Goal: Task Accomplishment & Management: Complete application form

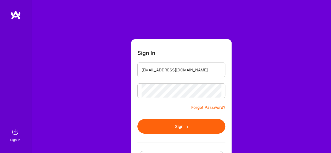
click at [182, 126] on button "Sign In" at bounding box center [182, 126] width 88 height 15
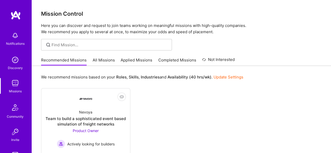
click at [182, 127] on div "Not Interested Nevoya Team to build a sophisticated event based simulation of f…" at bounding box center [181, 154] width 281 height 133
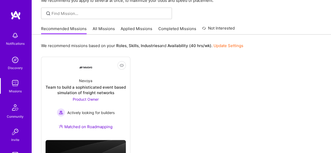
scroll to position [21, 0]
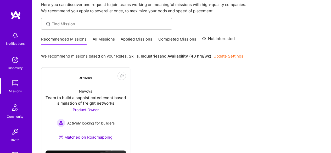
click at [107, 40] on link "All Missions" at bounding box center [104, 40] width 22 height 9
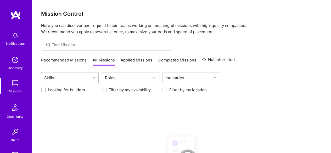
click at [70, 79] on div "Skills" at bounding box center [65, 78] width 49 height 10
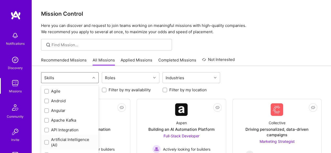
click at [47, 144] on input "checkbox" at bounding box center [47, 143] width 4 height 4
checkbox input "true"
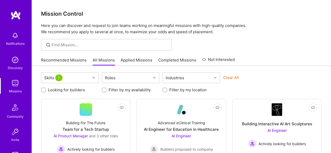
click at [313, 31] on p "Here you can discover and request to join teams working on meaningful missions …" at bounding box center [181, 29] width 281 height 13
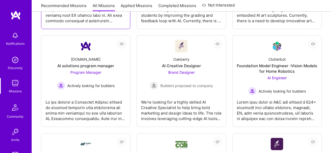
scroll to position [157, 0]
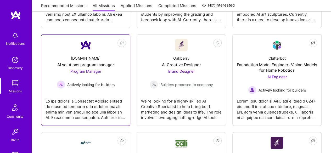
click at [72, 109] on div at bounding box center [86, 107] width 80 height 26
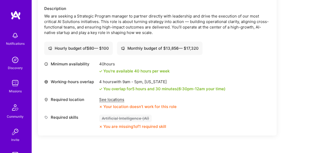
scroll to position [168, 0]
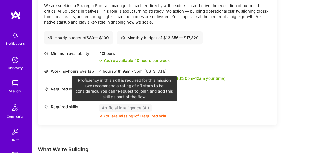
click at [113, 106] on div "Artificial Intelligence (AI)" at bounding box center [125, 108] width 53 height 8
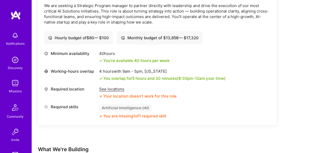
click at [115, 115] on div "You are missing 1 of 1 required skill" at bounding box center [134, 116] width 63 height 6
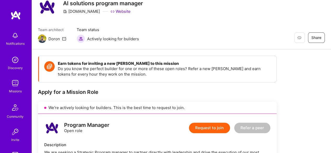
scroll to position [10, 0]
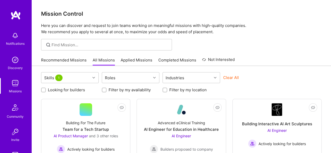
click at [166, 89] on input "Filter by my location" at bounding box center [166, 91] width 4 height 4
checkbox input "true"
click at [318, 80] on div "Skills 1 Roles Industries Clear All" at bounding box center [181, 78] width 281 height 12
click at [302, 82] on div "Skills 1 Roles Industries Clear All" at bounding box center [181, 78] width 281 height 12
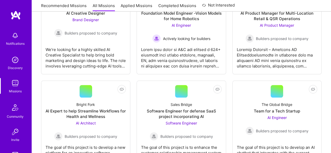
scroll to position [210, 0]
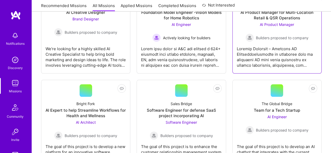
click at [261, 59] on div at bounding box center [277, 55] width 80 height 26
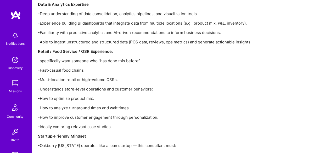
scroll to position [671, 0]
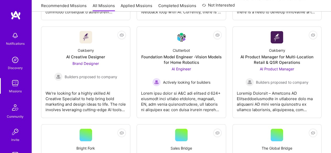
scroll to position [164, 0]
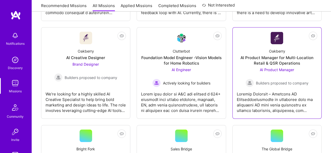
click at [277, 62] on div "AI Product Manager for Multi-Location Retail & QSR Operations" at bounding box center [277, 60] width 80 height 11
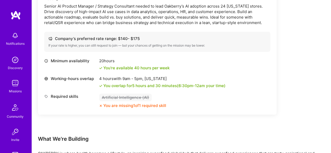
scroll to position [168, 0]
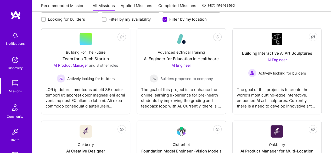
scroll to position [70, 0]
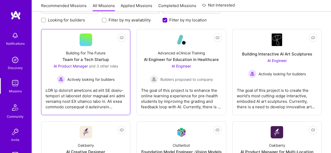
click at [83, 84] on div at bounding box center [86, 97] width 80 height 26
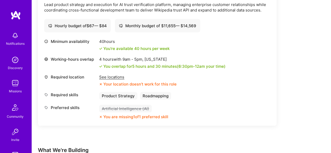
scroll to position [754, 0]
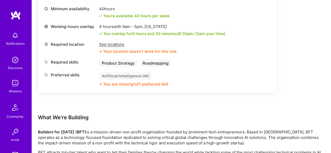
click at [117, 44] on div "See locations" at bounding box center [138, 45] width 78 height 6
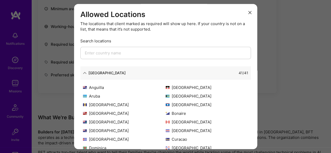
drag, startPoint x: 254, startPoint y: 111, endPoint x: 252, endPoint y: 134, distance: 23.1
click at [252, 134] on div "Allowed Locations The locations that client marked as required will show up her…" at bounding box center [165, 77] width 183 height 146
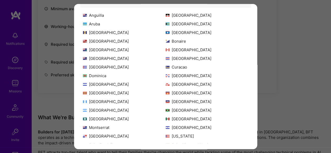
scroll to position [50, 0]
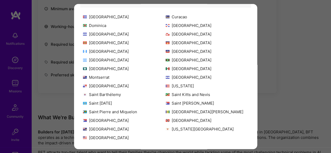
click at [309, 75] on div "Allowed Locations The locations that client marked as required will show up her…" at bounding box center [165, 76] width 331 height 153
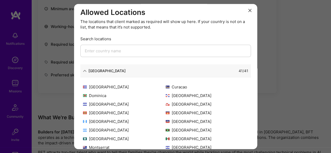
scroll to position [0, 0]
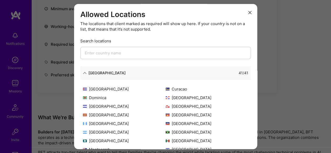
click at [249, 12] on icon "modal" at bounding box center [250, 12] width 3 height 3
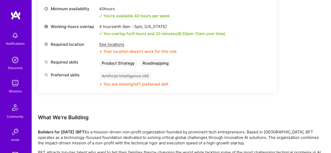
click at [118, 43] on div "See locations" at bounding box center [138, 45] width 78 height 6
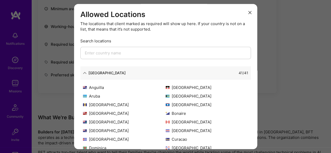
click at [127, 53] on input "modal" at bounding box center [165, 53] width 171 height 12
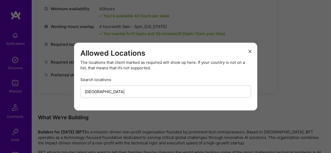
type input "[GEOGRAPHIC_DATA]"
click at [108, 90] on input "[GEOGRAPHIC_DATA]" at bounding box center [165, 92] width 171 height 12
click at [250, 53] on button "modal" at bounding box center [250, 51] width 6 height 9
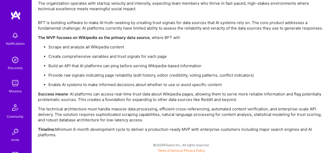
scroll to position [930, 0]
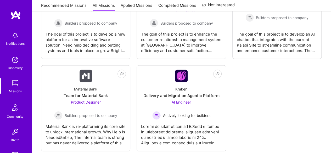
scroll to position [321, 0]
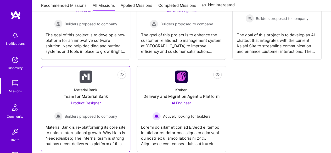
click at [88, 131] on div "Material Bank is re-platforming its core site to unlock international growth. W…" at bounding box center [86, 134] width 80 height 26
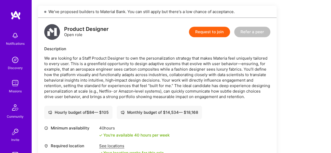
scroll to position [127, 0]
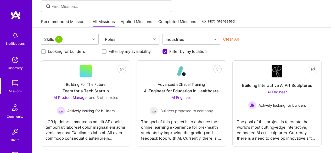
scroll to position [28, 0]
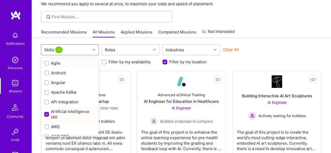
click at [93, 53] on div at bounding box center [94, 50] width 8 height 10
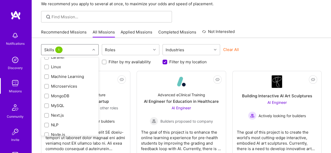
scroll to position [328, 0]
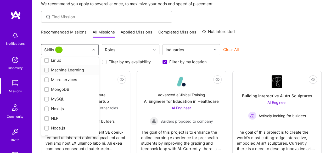
click at [48, 70] on input "checkbox" at bounding box center [47, 71] width 4 height 4
checkbox input "true"
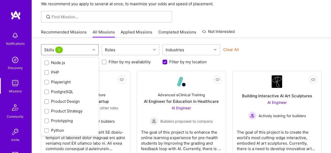
scroll to position [397, 0]
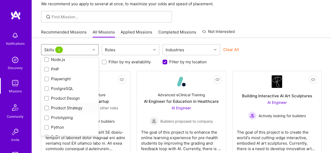
click at [47, 108] on input "checkbox" at bounding box center [47, 109] width 4 height 4
checkbox input "true"
click at [46, 98] on input "checkbox" at bounding box center [47, 99] width 4 height 4
checkbox input "true"
click at [46, 117] on input "checkbox" at bounding box center [47, 118] width 4 height 4
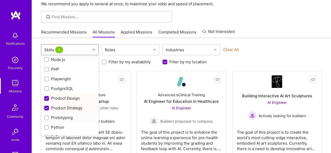
checkbox input "true"
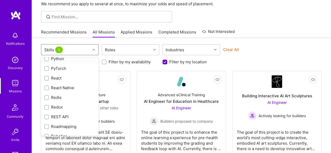
scroll to position [534, 0]
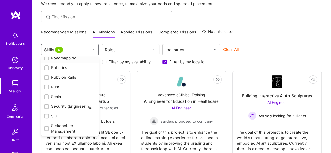
click at [47, 58] on input "checkbox" at bounding box center [47, 59] width 4 height 4
checkbox input "true"
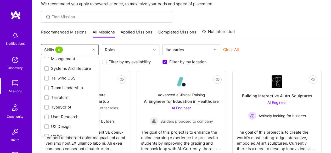
scroll to position [619, 0]
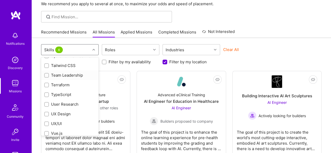
click at [46, 78] on input "checkbox" at bounding box center [47, 76] width 4 height 4
checkbox input "true"
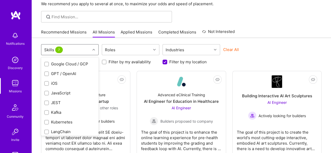
scroll to position [0, 0]
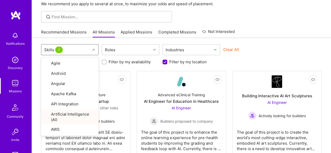
click at [292, 53] on div "option Team Leadership, selected. option UX Design focused, 69 of 72. 72 result…" at bounding box center [181, 50] width 281 height 12
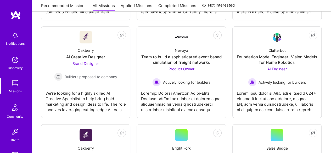
scroll to position [175, 0]
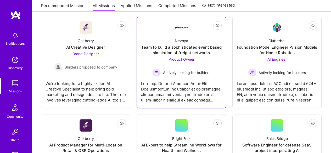
click at [189, 51] on div "Team to build a sophisticated event based simulation of freight networks" at bounding box center [181, 50] width 80 height 11
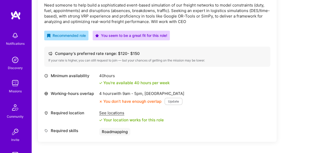
scroll to position [168, 0]
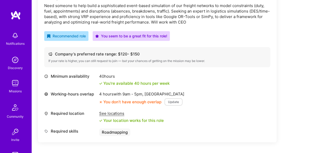
click at [170, 101] on button "Update" at bounding box center [174, 102] width 18 height 7
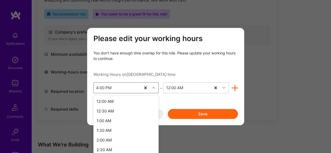
scroll to position [245, 0]
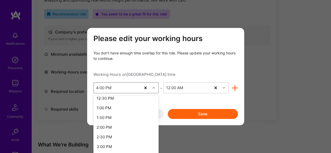
click at [154, 88] on icon "modal" at bounding box center [153, 88] width 3 height 3
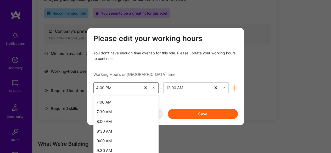
scroll to position [136, 0]
click at [109, 123] on div "8:00 AM" at bounding box center [126, 121] width 65 height 10
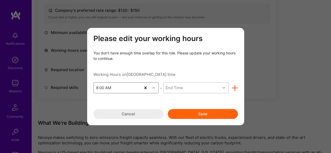
click at [210, 89] on div "End Time" at bounding box center [192, 88] width 57 height 10
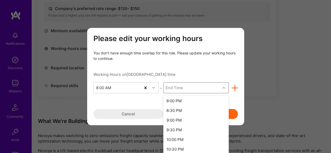
scroll to position [234, 0]
click at [177, 117] on div "9:00 PM" at bounding box center [195, 119] width 65 height 10
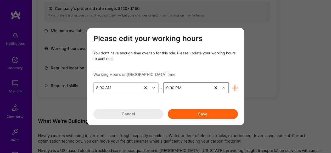
click at [191, 116] on button "Save" at bounding box center [203, 114] width 70 height 10
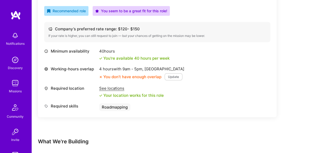
scroll to position [192, 0]
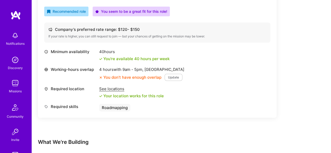
click at [167, 77] on button "Update" at bounding box center [174, 77] width 18 height 7
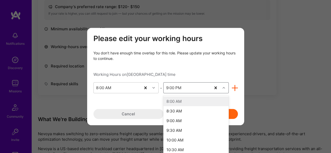
scroll to position [187, 0]
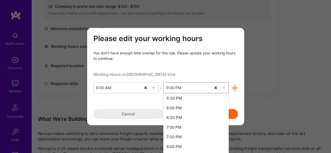
click at [222, 90] on div "modal" at bounding box center [225, 88] width 8 height 7
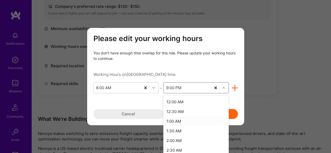
click at [179, 122] on div "1:00 AM" at bounding box center [195, 122] width 65 height 10
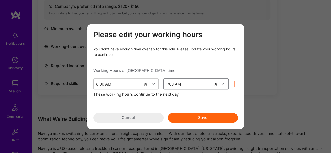
click at [197, 118] on button "Save" at bounding box center [203, 118] width 70 height 10
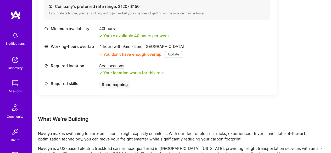
click at [172, 54] on button "Update" at bounding box center [174, 54] width 18 height 7
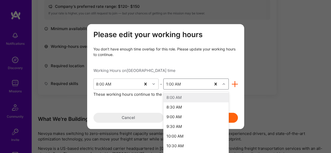
scroll to position [234, 0]
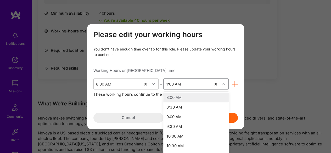
click at [223, 84] on icon "modal" at bounding box center [224, 84] width 3 height 3
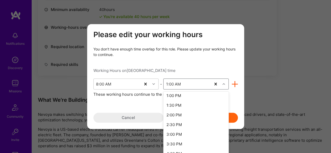
scroll to position [96, 0]
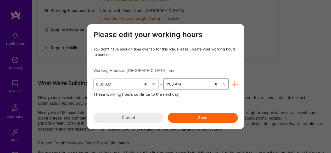
click at [222, 86] on div "modal" at bounding box center [225, 84] width 8 height 7
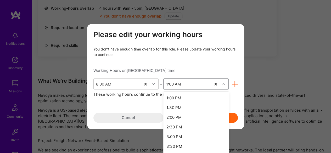
scroll to position [94, 0]
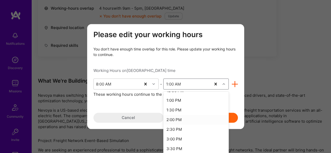
click at [179, 121] on div "2:00 PM" at bounding box center [195, 120] width 65 height 10
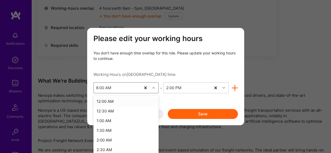
scroll to position [277, 0]
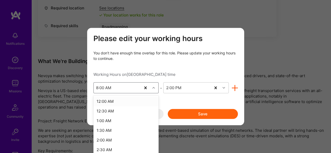
click at [151, 88] on div "modal" at bounding box center [154, 88] width 8 height 7
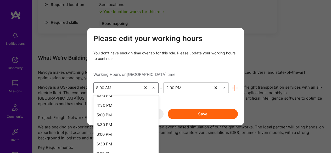
scroll to position [324, 0]
click at [110, 128] on div "6:00 PM" at bounding box center [126, 126] width 65 height 10
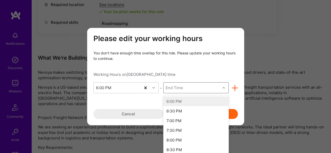
scroll to position [299, 0]
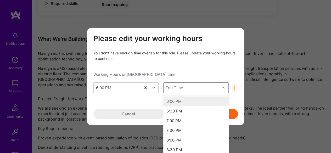
click at [221, 87] on div "modal" at bounding box center [225, 88] width 8 height 7
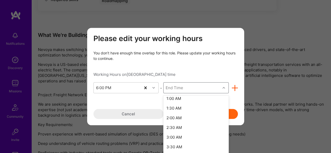
scroll to position [150, 0]
click at [164, 117] on div "2:30 AM" at bounding box center [195, 117] width 65 height 10
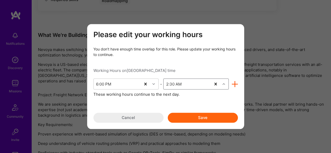
click at [187, 121] on button "Save" at bounding box center [203, 118] width 70 height 10
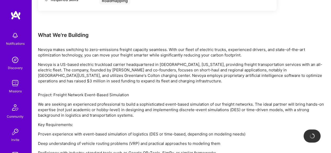
scroll to position [193, 0]
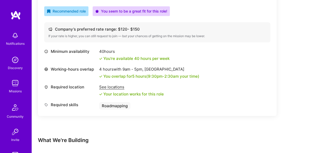
click at [297, 88] on div "Earn tokens for inviting a new [PERSON_NAME] to this mission Do you know the pe…" at bounding box center [181, 94] width 287 height 420
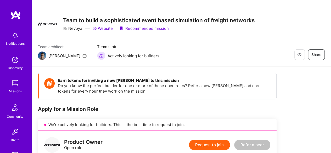
scroll to position [0, 0]
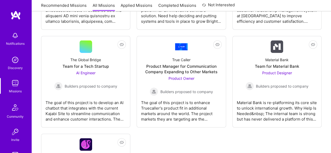
scroll to position [353, 0]
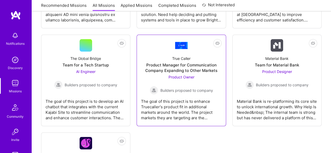
click at [167, 66] on div "Product Manager for Communication Company Expanding to Other Markets" at bounding box center [181, 67] width 80 height 11
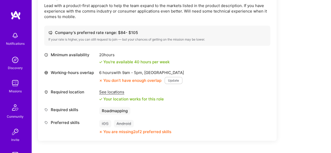
scroll to position [178, 0]
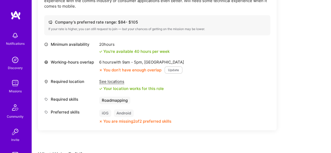
click at [173, 69] on button "Update" at bounding box center [174, 70] width 18 height 7
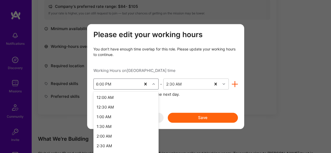
scroll to position [197, 0]
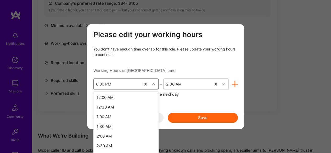
click at [154, 85] on icon "modal" at bounding box center [153, 84] width 3 height 3
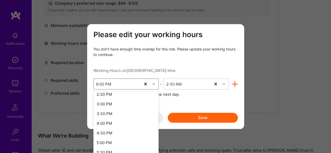
scroll to position [197, 0]
click at [112, 97] on div "2:30 PM" at bounding box center [126, 95] width 65 height 10
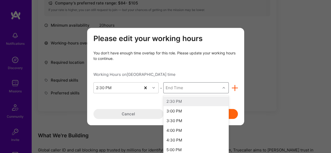
scroll to position [220, 0]
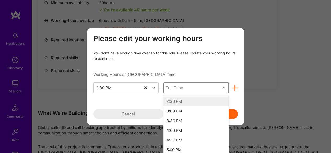
click at [210, 91] on div "End Time" at bounding box center [192, 88] width 57 height 10
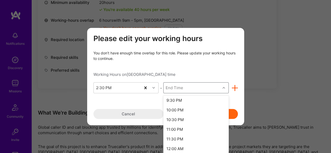
scroll to position [137, 0]
click at [182, 129] on div "11:00 PM" at bounding box center [195, 129] width 65 height 10
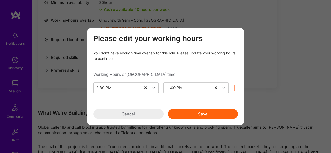
click at [204, 113] on button "Save" at bounding box center [203, 114] width 70 height 10
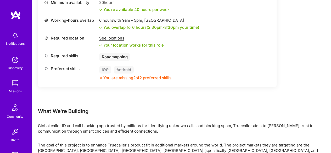
click at [300, 85] on div "Earn tokens for inviting a new [PERSON_NAME] to this mission Do you know the pe…" at bounding box center [181, 28] width 287 height 345
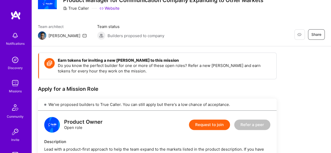
scroll to position [23, 0]
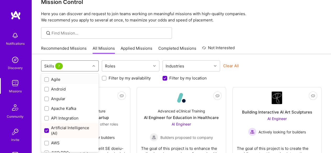
click at [95, 72] on div "option Agile focused, 1 of 72. 72 results available. Use Up and Down to choose …" at bounding box center [70, 66] width 58 height 11
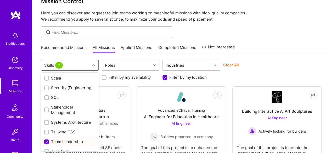
scroll to position [572, 0]
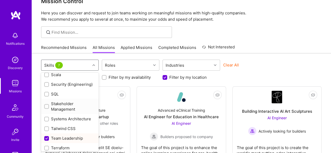
click at [47, 109] on input "checkbox" at bounding box center [47, 107] width 4 height 4
checkbox input "true"
click at [47, 121] on input "checkbox" at bounding box center [47, 120] width 4 height 4
checkbox input "true"
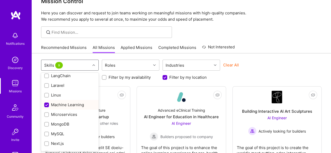
scroll to position [307, 0]
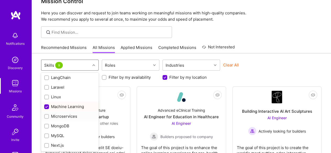
click at [45, 115] on input "checkbox" at bounding box center [47, 117] width 4 height 4
checkbox input "true"
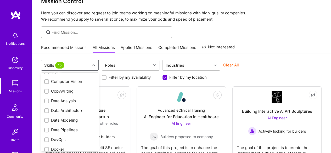
scroll to position [107, 0]
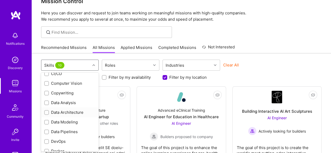
click at [46, 112] on input "checkbox" at bounding box center [47, 113] width 4 height 4
checkbox input "true"
click at [46, 103] on input "checkbox" at bounding box center [47, 103] width 4 height 4
checkbox input "true"
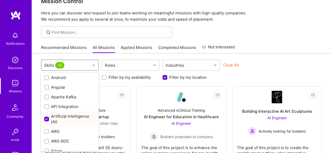
scroll to position [0, 0]
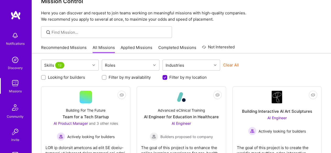
click at [291, 73] on div "Looking for builders Filter by my availability Filter by my location" at bounding box center [181, 76] width 281 height 8
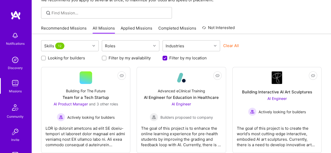
scroll to position [34, 0]
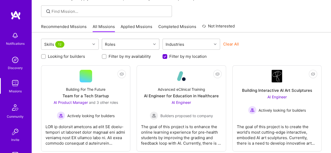
click at [156, 46] on div at bounding box center [155, 44] width 8 height 7
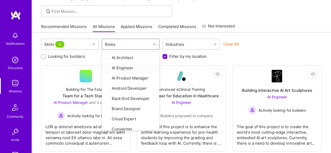
click at [95, 43] on icon at bounding box center [93, 44] width 3 height 3
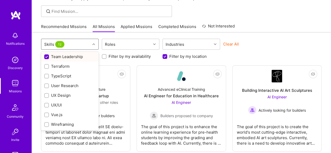
scroll to position [0, 0]
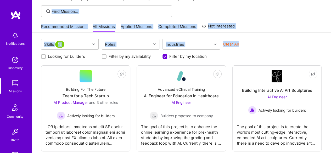
drag, startPoint x: 330, startPoint y: 50, endPoint x: 333, endPoint y: 17, distance: 33.7
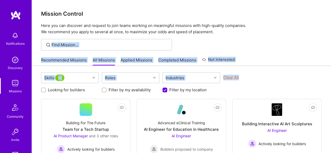
click at [138, 59] on link "Applied Missions" at bounding box center [137, 61] width 32 height 9
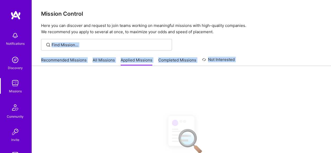
click at [102, 62] on link "All Missions" at bounding box center [104, 61] width 22 height 9
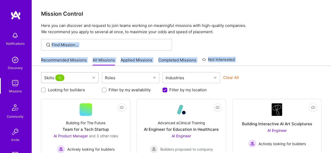
click at [96, 80] on div "Skills 12 Roles Industries Clear All Looking for builders Filter by my availabi…" at bounding box center [181, 82] width 281 height 20
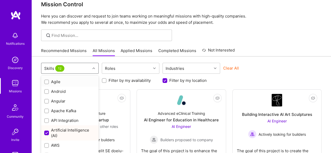
scroll to position [13, 0]
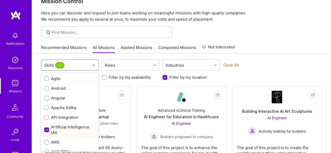
click at [47, 80] on input "checkbox" at bounding box center [47, 79] width 4 height 4
checkbox input "true"
click at [47, 86] on div at bounding box center [46, 88] width 5 height 5
click at [54, 67] on div "Skills 14" at bounding box center [55, 66] width 24 height 8
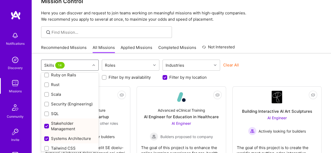
scroll to position [638, 0]
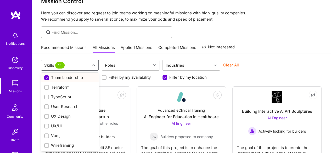
click at [48, 78] on input "checkbox" at bounding box center [47, 78] width 5 height 5
checkbox input "false"
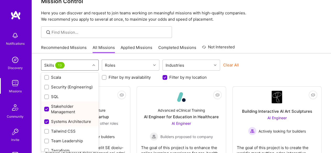
click at [45, 124] on input "checkbox" at bounding box center [47, 122] width 5 height 5
checkbox input "false"
click at [47, 112] on input "checkbox" at bounding box center [47, 109] width 5 height 5
checkbox input "false"
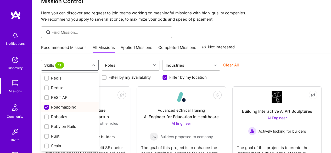
click at [47, 107] on input "checkbox" at bounding box center [47, 107] width 5 height 5
checkbox input "false"
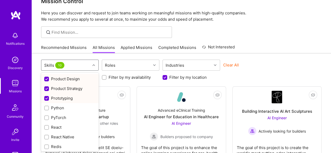
click at [47, 97] on input "checkbox" at bounding box center [47, 98] width 5 height 5
checkbox input "false"
click at [46, 86] on div at bounding box center [46, 88] width 5 height 5
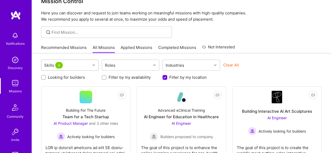
click at [92, 65] on div at bounding box center [94, 65] width 8 height 7
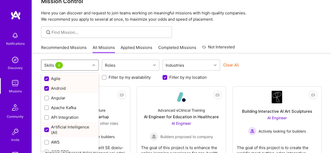
click at [46, 87] on input "checkbox" at bounding box center [47, 88] width 5 height 5
checkbox input "false"
click at [46, 131] on input "checkbox" at bounding box center [47, 130] width 5 height 5
checkbox input "false"
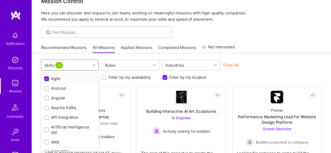
click at [46, 79] on input "checkbox" at bounding box center [47, 79] width 5 height 5
checkbox input "false"
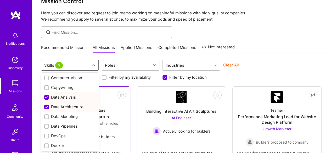
scroll to position [120, 0]
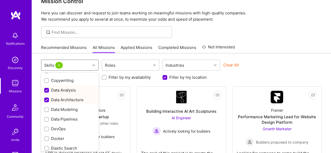
click at [45, 89] on input "checkbox" at bounding box center [47, 90] width 5 height 5
checkbox input "false"
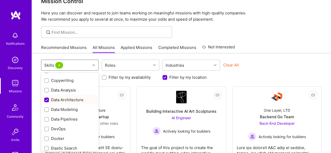
click at [45, 100] on input "checkbox" at bounding box center [47, 100] width 5 height 5
checkbox input "false"
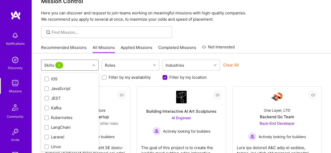
scroll to position [326, 0]
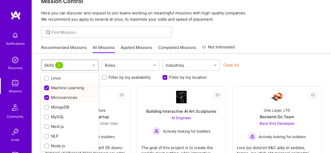
click at [47, 86] on input "checkbox" at bounding box center [47, 88] width 5 height 5
checkbox input "false"
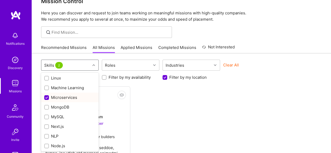
click at [47, 96] on input "checkbox" at bounding box center [47, 98] width 5 height 5
checkbox input "false"
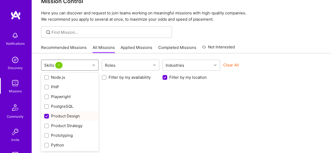
click at [47, 116] on input "checkbox" at bounding box center [47, 116] width 5 height 5
checkbox input "false"
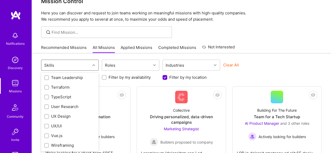
scroll to position [0, 0]
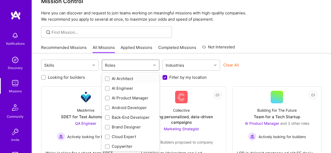
click at [155, 65] on icon at bounding box center [154, 65] width 3 height 3
click at [107, 98] on input "checkbox" at bounding box center [108, 99] width 4 height 4
checkbox input "true"
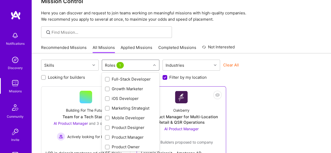
scroll to position [128, 0]
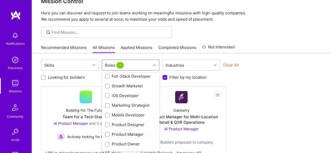
click at [109, 133] on input "checkbox" at bounding box center [108, 135] width 4 height 4
checkbox input "true"
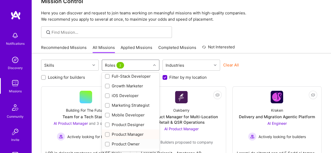
click at [106, 143] on div at bounding box center [107, 144] width 5 height 5
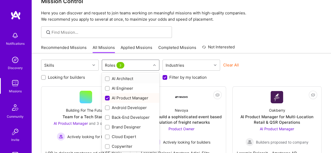
click at [155, 65] on icon at bounding box center [154, 65] width 3 height 3
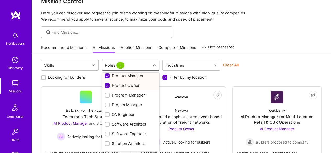
scroll to position [189, 0]
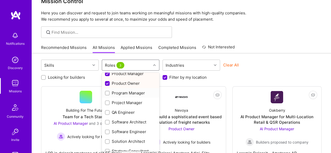
click at [107, 94] on input "checkbox" at bounding box center [108, 94] width 4 height 4
checkbox input "true"
click at [107, 104] on input "checkbox" at bounding box center [108, 103] width 4 height 4
checkbox input "true"
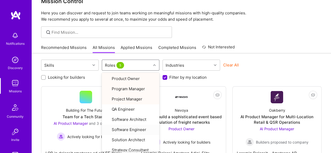
click at [308, 74] on div "Looking for builders Filter by my availability Filter by my location" at bounding box center [181, 76] width 281 height 8
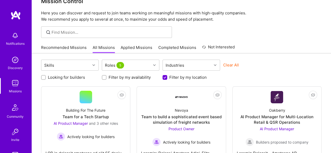
click at [308, 72] on div "Looking for builders Filter by my availability Filter by my location" at bounding box center [181, 76] width 281 height 8
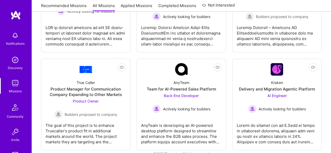
scroll to position [147, 0]
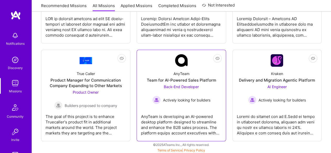
click at [195, 81] on div "Team for AI-Powered Sales Platform" at bounding box center [181, 81] width 69 height 6
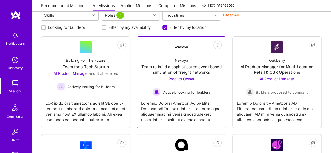
scroll to position [63, 0]
